Goal: Information Seeking & Learning: Find contact information

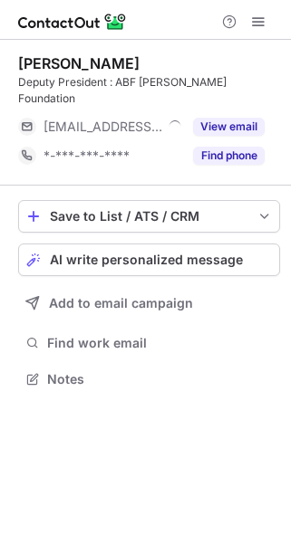
scroll to position [9, 9]
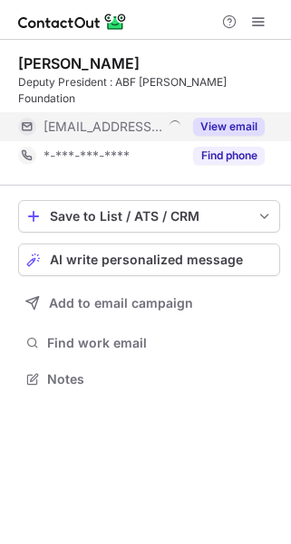
click at [251, 118] on button "View email" at bounding box center [229, 127] width 72 height 18
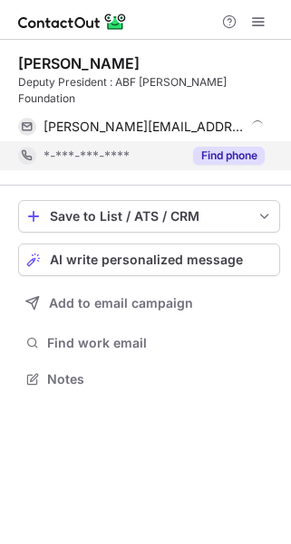
click at [243, 147] on button "Find phone" at bounding box center [229, 156] width 72 height 18
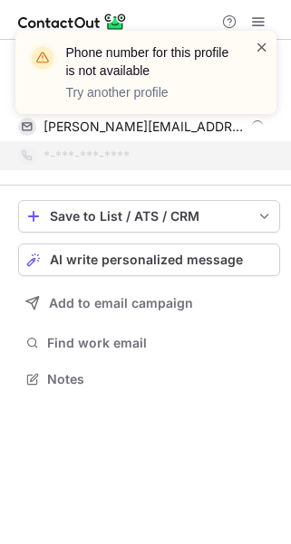
click at [257, 43] on span at bounding box center [261, 47] width 14 height 18
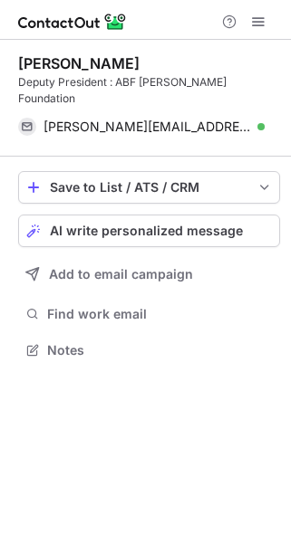
scroll to position [321, 290]
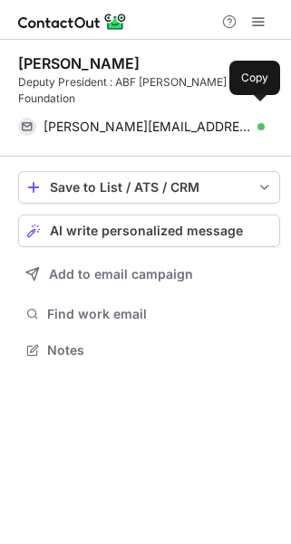
click at [262, 120] on span at bounding box center [255, 127] width 14 height 14
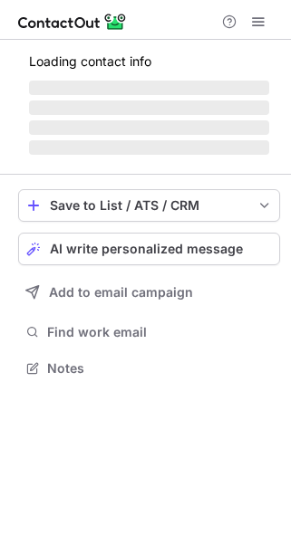
scroll to position [379, 290]
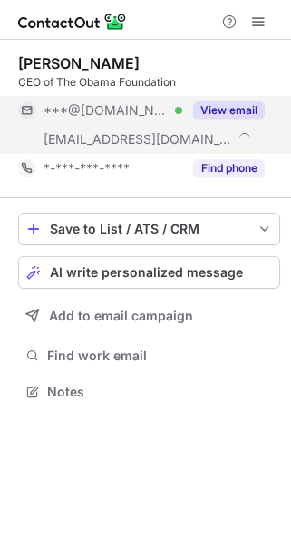
click at [223, 104] on button "View email" at bounding box center [229, 110] width 72 height 18
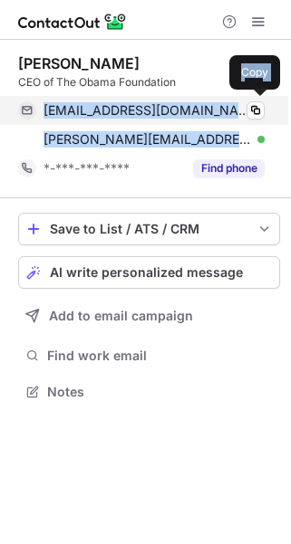
drag, startPoint x: 200, startPoint y: 146, endPoint x: 38, endPoint y: 116, distance: 164.8
click at [38, 116] on div "valeriejune14@gmail.com Verified Copy valerie.jarrett@obama.org Verified Copy" at bounding box center [141, 125] width 246 height 58
copy div "valeriejune14@gmail.com Verified Copy valerie.jarrett@obama.org"
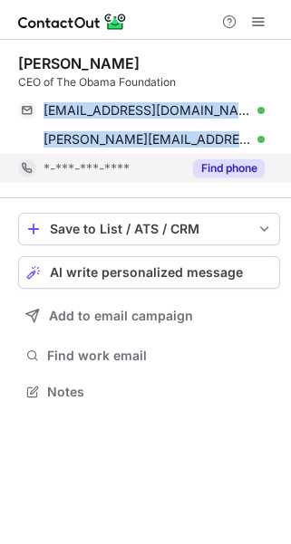
click at [207, 167] on button "Find phone" at bounding box center [229, 168] width 72 height 18
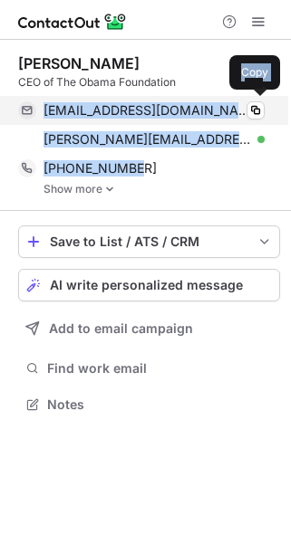
drag, startPoint x: 143, startPoint y: 167, endPoint x: 43, endPoint y: 113, distance: 113.0
click at [43, 113] on div "Valerie Jarrett CEO of The Obama Foundation valeriejune14@gmail.com Verified Co…" at bounding box center [149, 124] width 262 height 141
copy div "valeriejune14@gmail.com Verified Copy valerie.jarrett@obama.org Verified Copy +…"
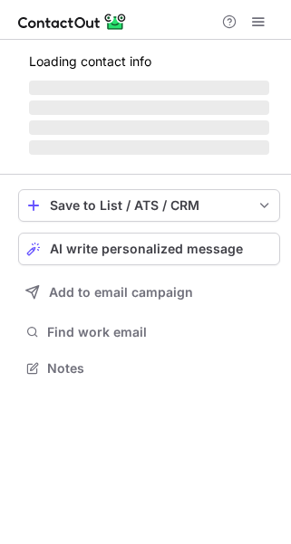
scroll to position [350, 290]
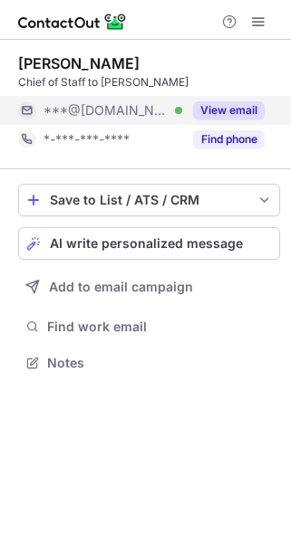
click at [220, 110] on button "View email" at bounding box center [229, 110] width 72 height 18
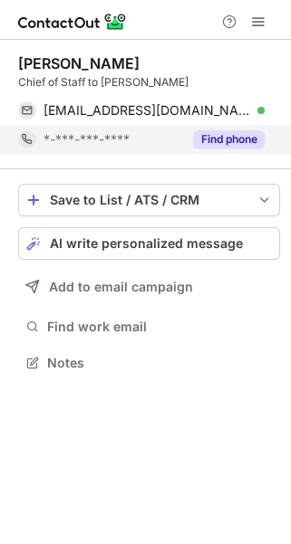
click at [221, 141] on button "Find phone" at bounding box center [229, 139] width 72 height 18
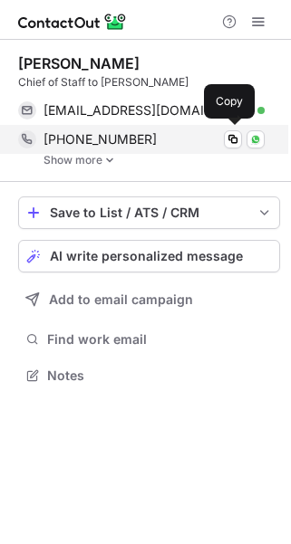
scroll to position [361, 290]
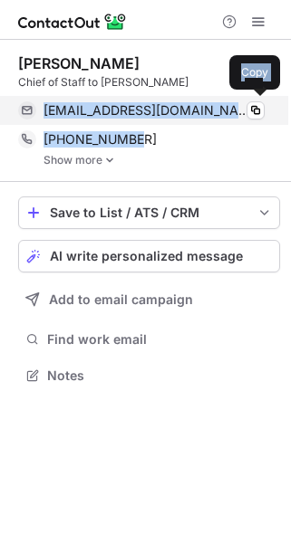
drag, startPoint x: 135, startPoint y: 142, endPoint x: 45, endPoint y: 115, distance: 93.7
click at [45, 115] on div "[PERSON_NAME] Chief of Staff to [PERSON_NAME] [EMAIL_ADDRESS][DOMAIN_NAME] Veri…" at bounding box center [149, 110] width 262 height 112
copy div "melissawnt@aol.com Verified Copy +13128828136"
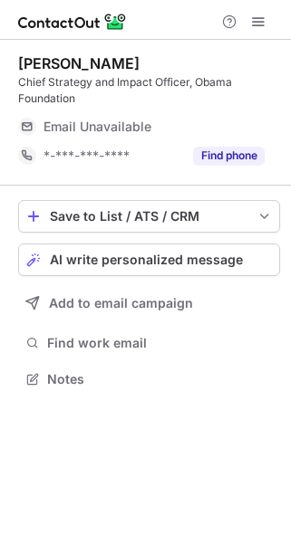
scroll to position [366, 290]
